Goal: Information Seeking & Learning: Learn about a topic

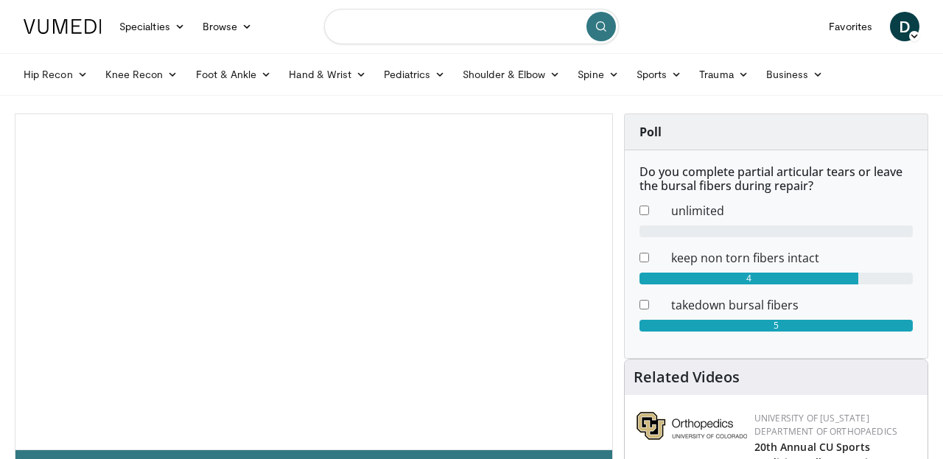
click at [418, 32] on input "Search topics, interventions" at bounding box center [471, 26] width 295 height 35
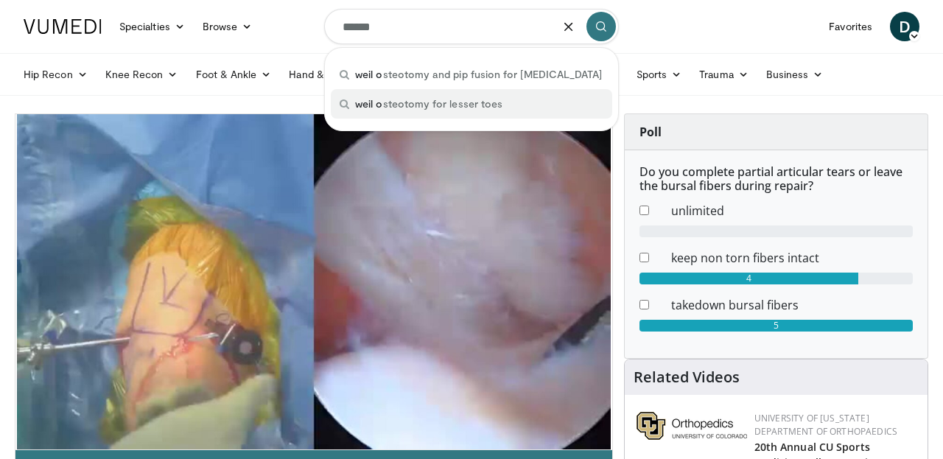
click at [446, 107] on span "weil o steotomy for lesser toes" at bounding box center [428, 103] width 147 height 15
type input "**********"
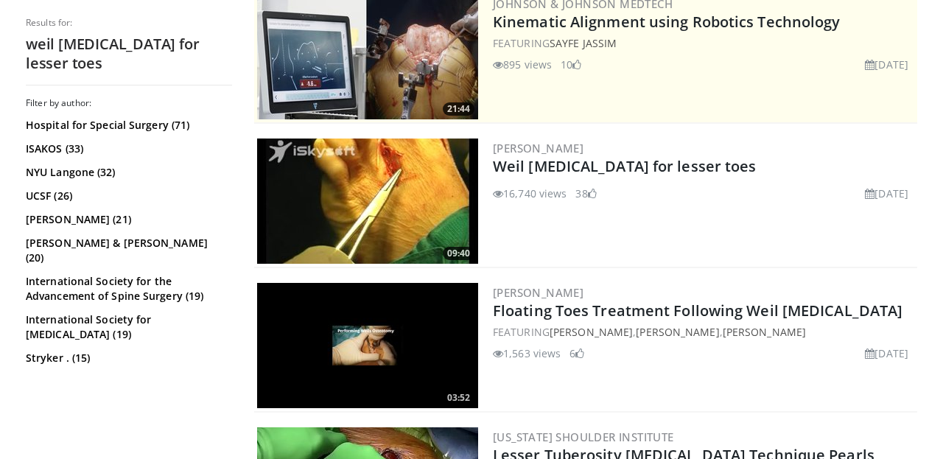
scroll to position [317, 0]
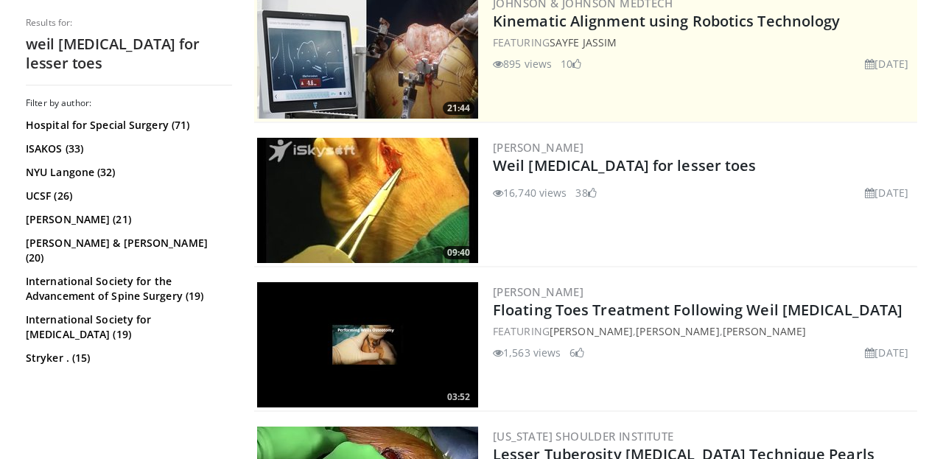
click at [357, 205] on img at bounding box center [367, 200] width 221 height 125
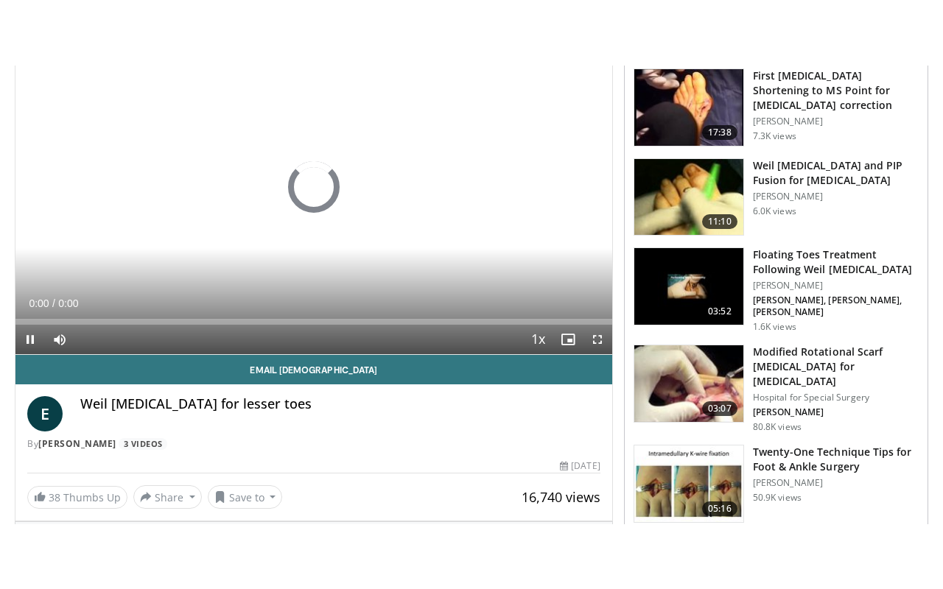
scroll to position [123, 0]
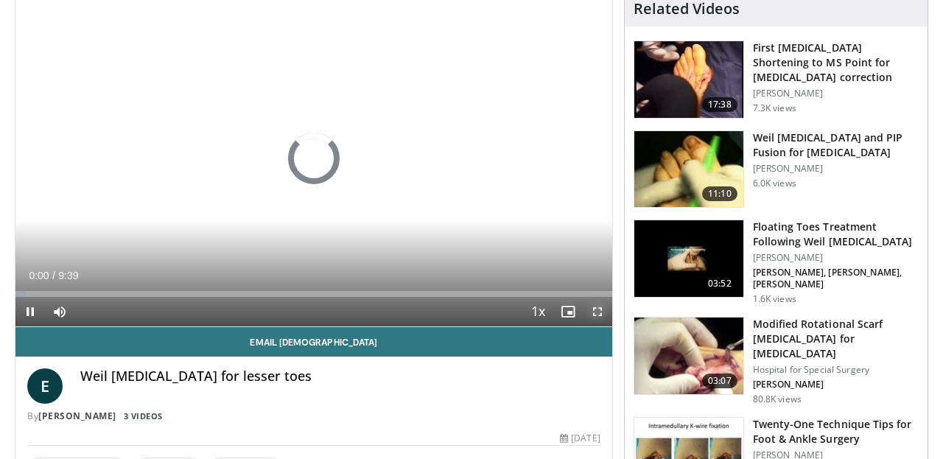
click at [598, 313] on span "Video Player" at bounding box center [597, 311] width 29 height 29
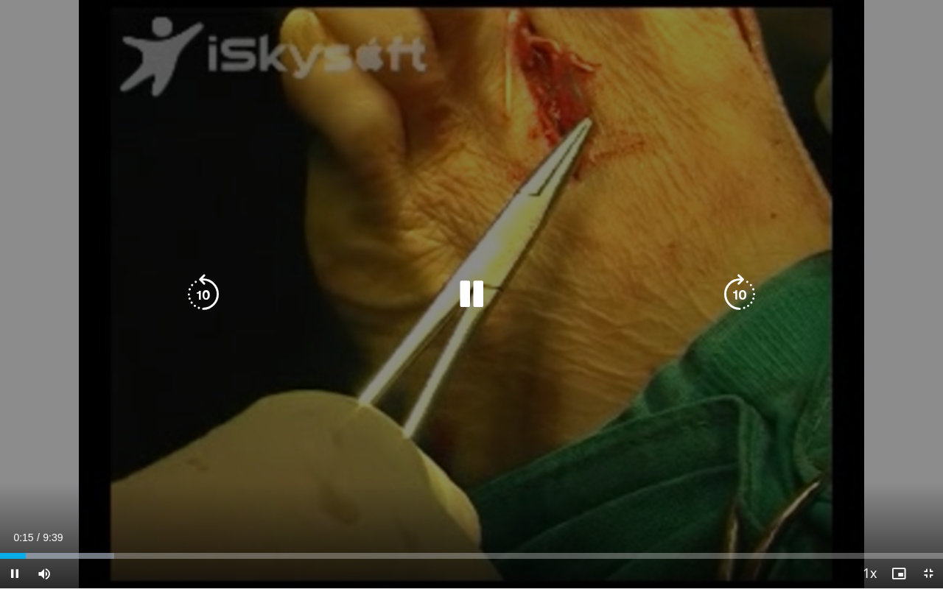
click at [474, 283] on icon "Video Player" at bounding box center [471, 294] width 41 height 41
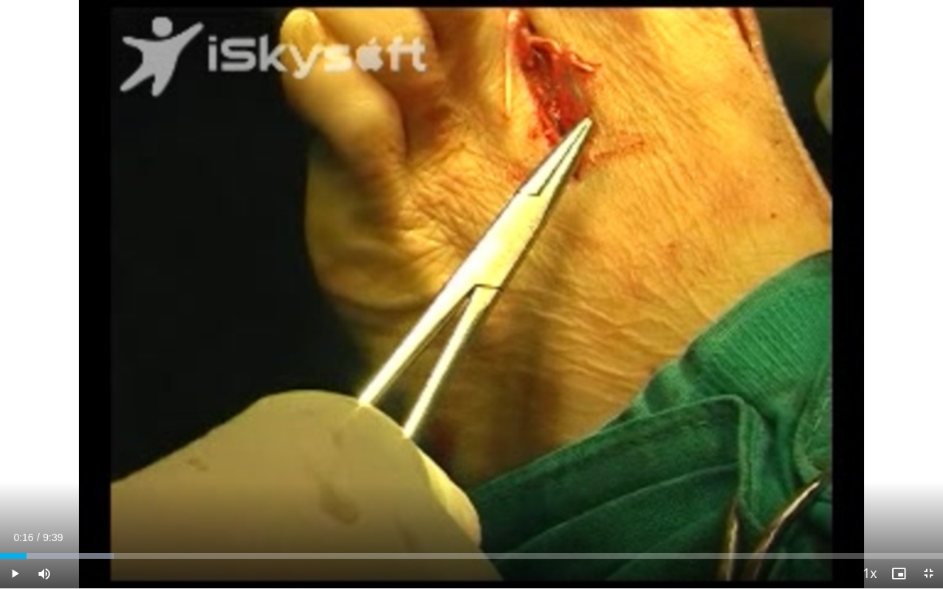
click at [474, 283] on div "10 seconds Tap to unmute" at bounding box center [471, 294] width 943 height 588
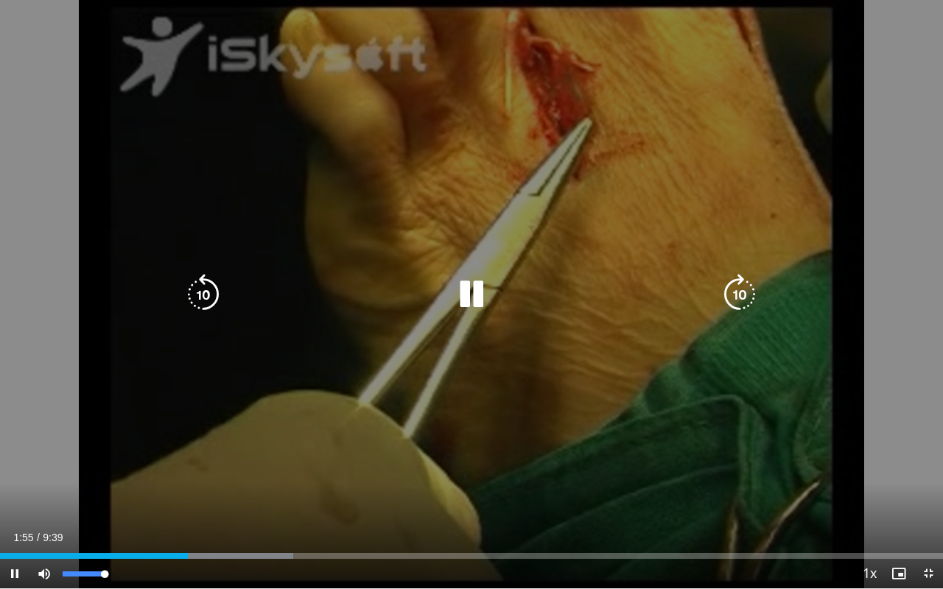
drag, startPoint x: 105, startPoint y: 574, endPoint x: 144, endPoint y: 572, distance: 39.1
click at [144, 458] on div "Current Time 1:55 / Duration 9:39 Pause Skip Backward Skip Forward Mute 100% Lo…" at bounding box center [471, 573] width 943 height 29
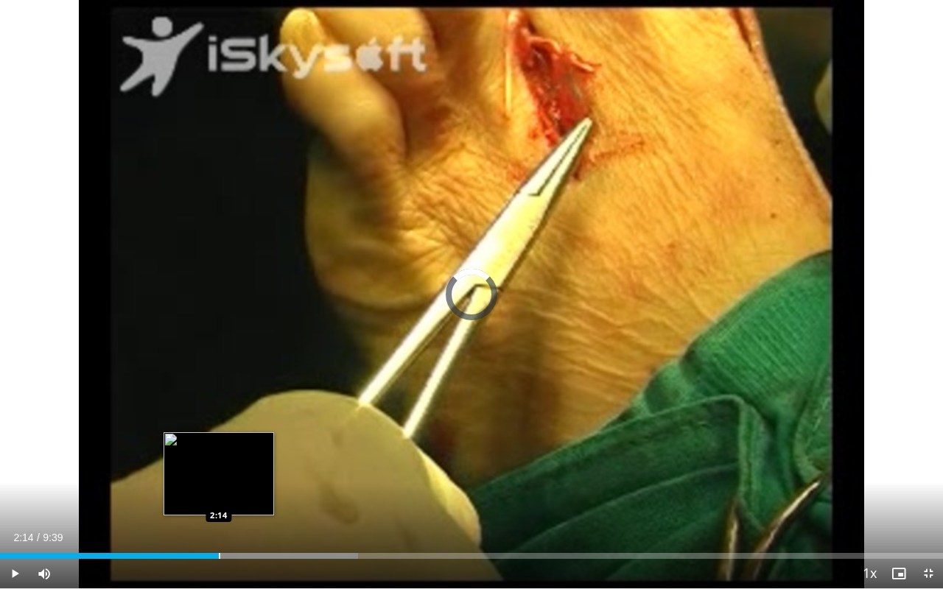
click at [219, 458] on div "Progress Bar" at bounding box center [219, 556] width 1 height 6
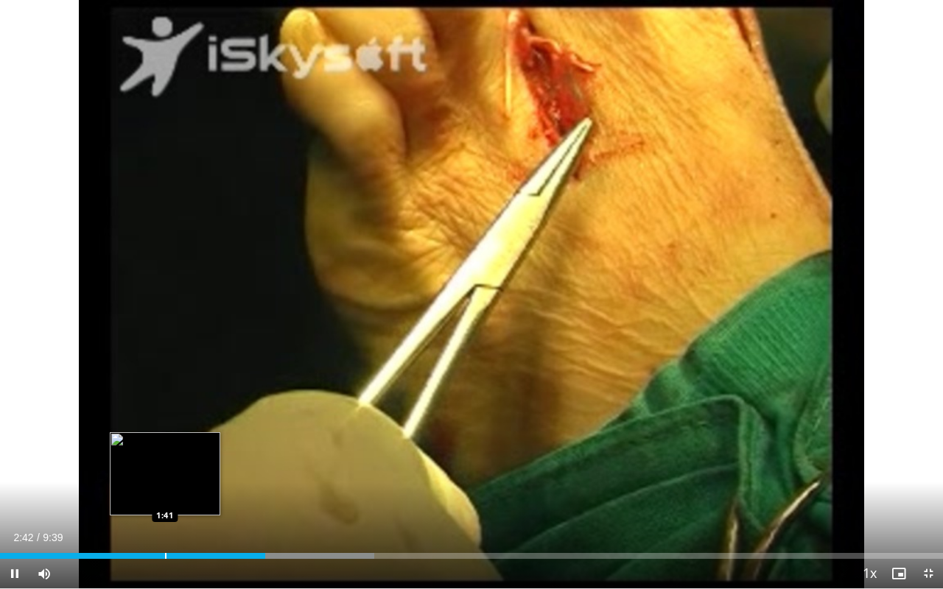
click at [165, 458] on div "Loaded : 39.72% 2:42 1:41" at bounding box center [471, 552] width 943 height 14
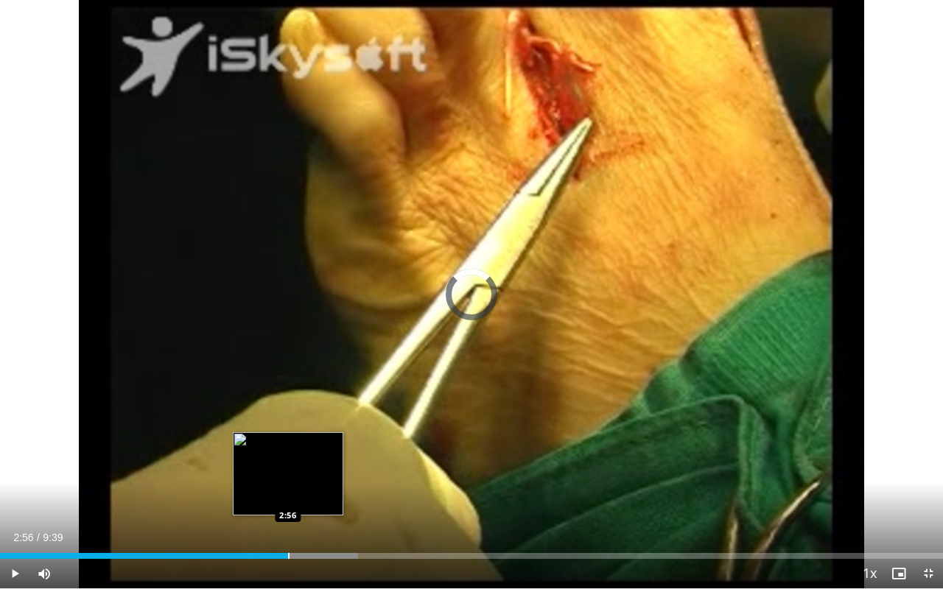
click at [288, 458] on div "Loaded : 37.99% 2:56 2:56" at bounding box center [471, 552] width 943 height 14
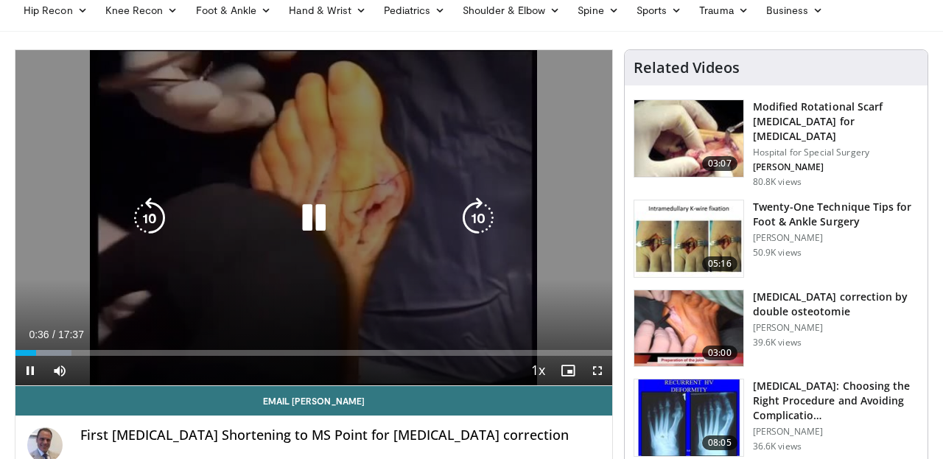
scroll to position [106, 0]
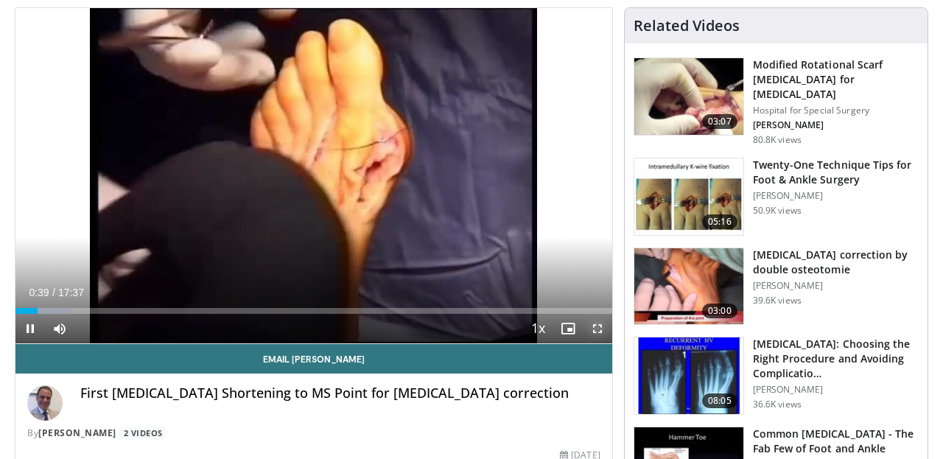
click at [597, 329] on span "Video Player" at bounding box center [597, 328] width 29 height 29
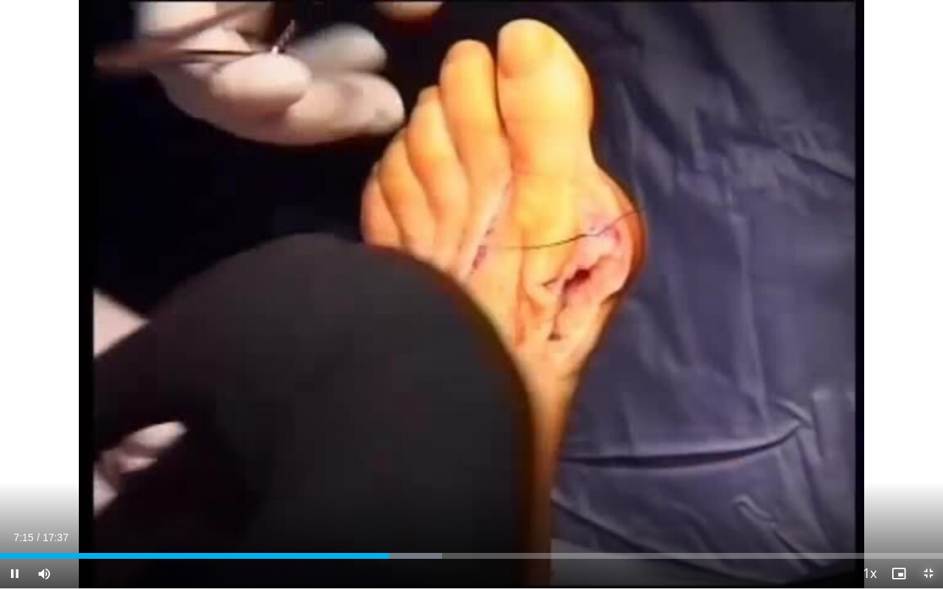
click at [935, 458] on span "Video Player" at bounding box center [927, 573] width 29 height 29
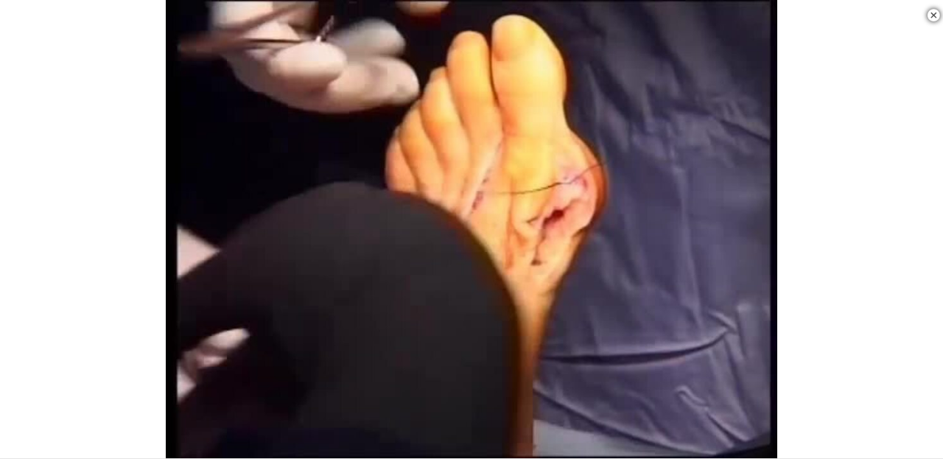
scroll to position [258, 0]
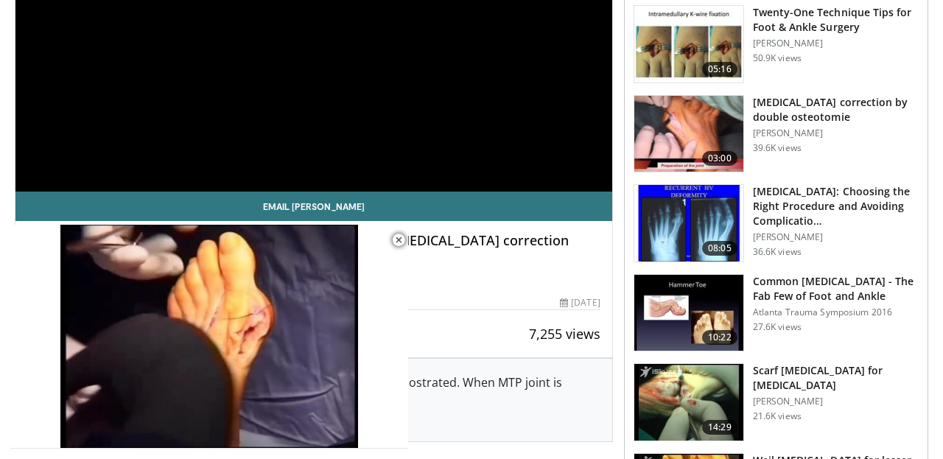
click at [690, 284] on img at bounding box center [688, 313] width 109 height 77
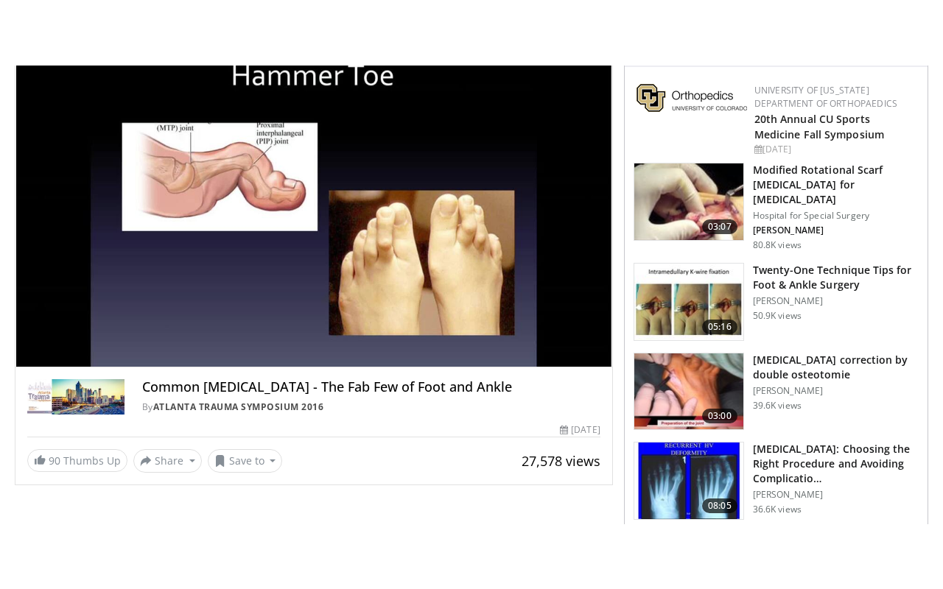
scroll to position [124, 0]
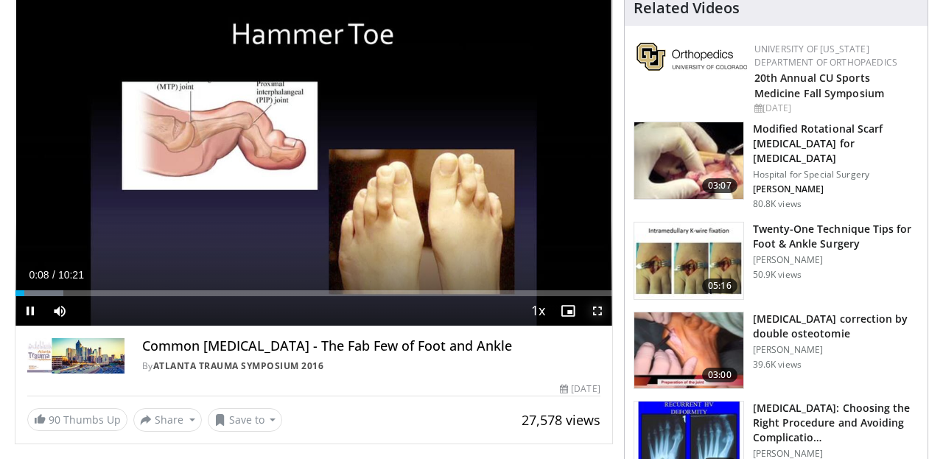
click at [593, 314] on span "Video Player" at bounding box center [597, 310] width 29 height 29
